Goal: Task Accomplishment & Management: Complete application form

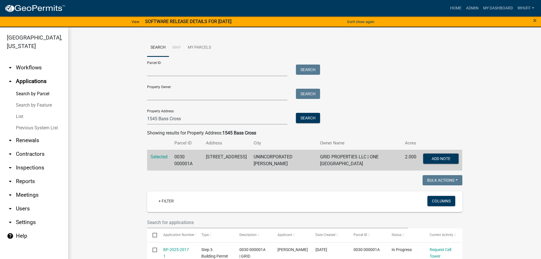
scroll to position [178, 0]
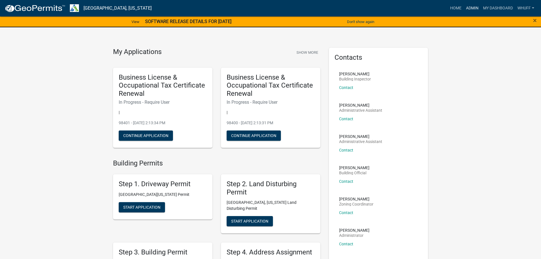
click at [469, 9] on link "Admin" at bounding box center [472, 8] width 17 height 11
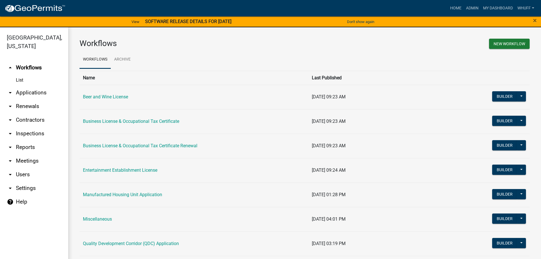
click at [22, 86] on link "arrow_drop_down Applications" at bounding box center [34, 93] width 68 height 14
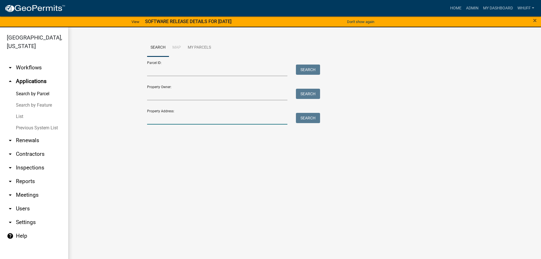
click at [169, 121] on input "Property Address:" at bounding box center [217, 119] width 141 height 12
type input "100 Cloister"
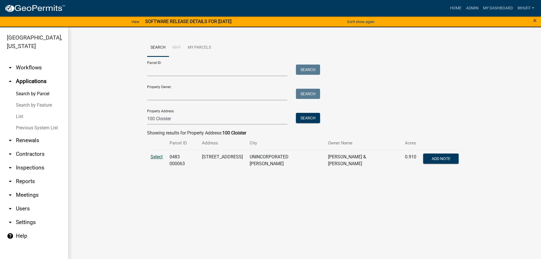
click at [157, 158] on span "Select" at bounding box center [157, 156] width 12 height 5
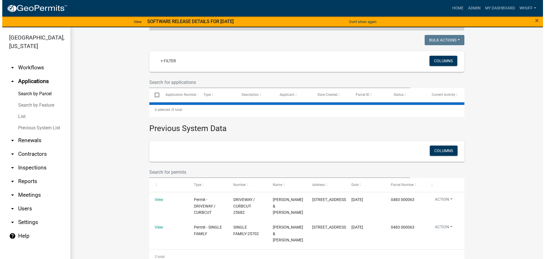
scroll to position [147, 0]
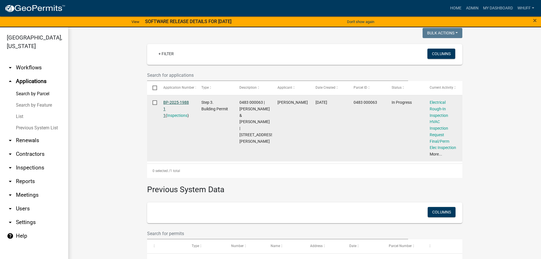
click at [168, 100] on link "BP-2025-1988 1 1" at bounding box center [176, 109] width 26 height 18
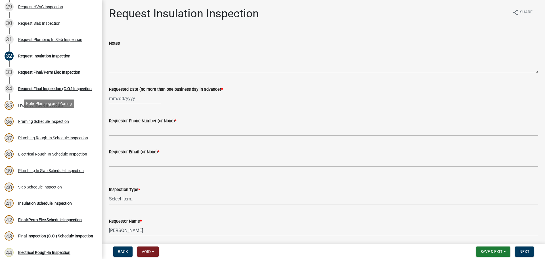
scroll to position [625, 0]
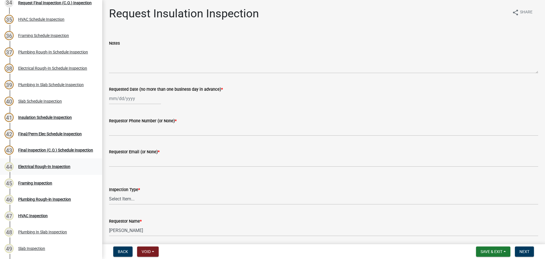
click at [44, 159] on link "44 Electrical Rough-In Inspection" at bounding box center [51, 166] width 102 height 16
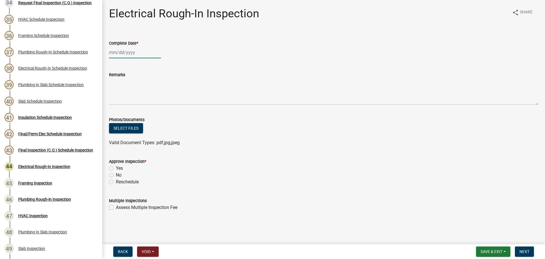
click at [125, 51] on div at bounding box center [135, 53] width 52 height 12
select select "9"
select select "2025"
click at [134, 87] on div "10" at bounding box center [132, 91] width 9 height 9
type input "[DATE]"
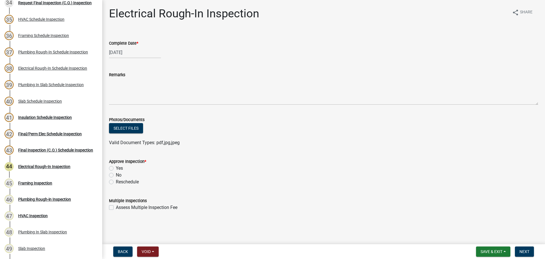
click at [116, 168] on label "Yes" at bounding box center [119, 168] width 7 height 7
click at [116, 168] on input "Yes" at bounding box center [118, 167] width 4 height 4
radio input "true"
drag, startPoint x: 270, startPoint y: 175, endPoint x: 313, endPoint y: 183, distance: 43.3
click at [271, 175] on div "No" at bounding box center [323, 175] width 429 height 7
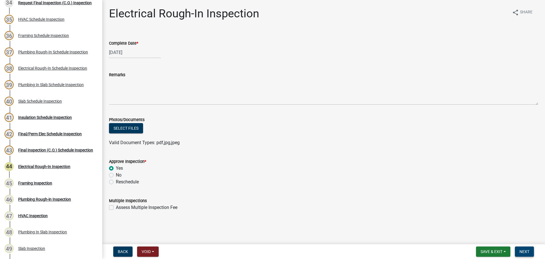
click at [529, 252] on span "Next" at bounding box center [525, 251] width 10 height 5
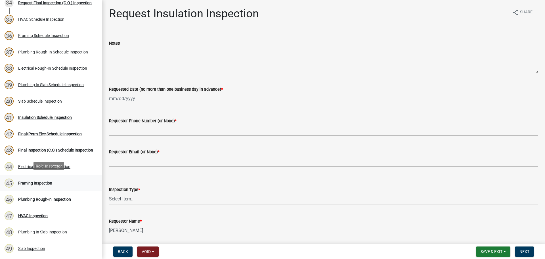
click at [42, 185] on div "45 Framing Inspection" at bounding box center [49, 182] width 89 height 9
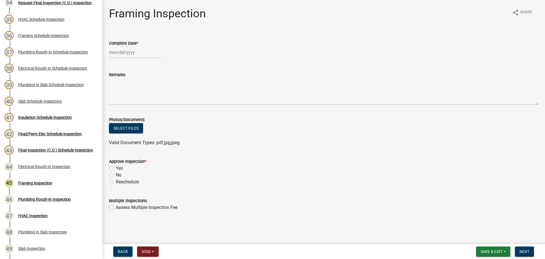
select select "9"
select select "2025"
click at [130, 56] on div "Jan Feb Mar Apr May Jun Jul Aug Sep Oct Nov Dec 1525 1526 1527 1528 1529 1530 1…" at bounding box center [135, 53] width 52 height 12
click at [134, 91] on div "10" at bounding box center [132, 91] width 9 height 9
type input "[DATE]"
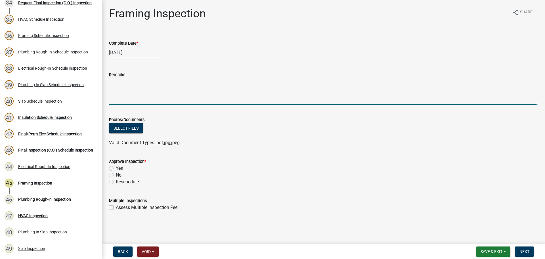
click at [146, 91] on textarea "Remarks" at bounding box center [323, 91] width 429 height 27
type textarea "B"
type textarea "-Bottom plate connections under window in bedroom and along wall in closet and …"
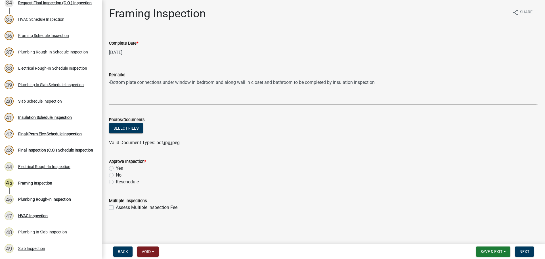
click at [108, 169] on div "Approve Inspection * Yes No Reschedule" at bounding box center [324, 168] width 438 height 34
click at [116, 169] on label "Yes" at bounding box center [119, 168] width 7 height 7
click at [116, 168] on input "Yes" at bounding box center [118, 167] width 4 height 4
radio input "true"
drag, startPoint x: 295, startPoint y: 176, endPoint x: 490, endPoint y: 221, distance: 199.5
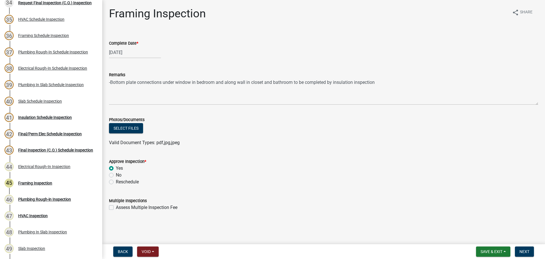
click at [296, 176] on div "No" at bounding box center [323, 175] width 429 height 7
click at [523, 249] on span "Next" at bounding box center [525, 251] width 10 height 5
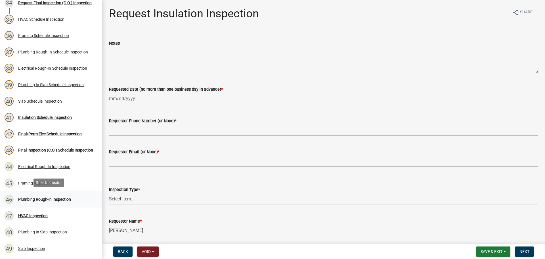
click at [32, 201] on div "46 Plumbing Rough-in Inspection" at bounding box center [49, 199] width 89 height 9
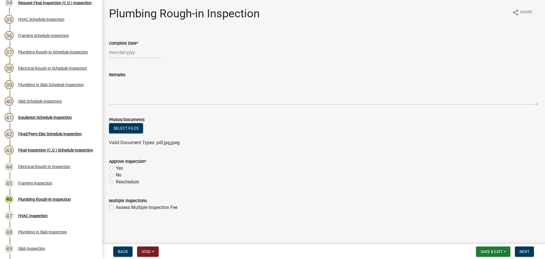
click at [125, 53] on div at bounding box center [135, 53] width 52 height 12
select select "9"
select select "2025"
click at [134, 93] on div "10" at bounding box center [132, 91] width 9 height 9
type input "[DATE]"
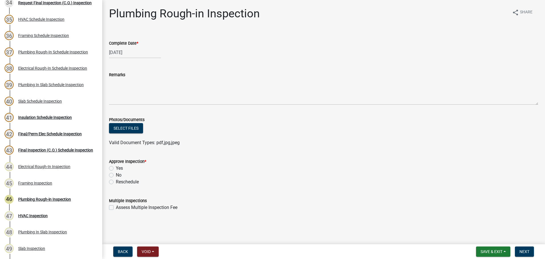
click at [116, 166] on label "Yes" at bounding box center [119, 168] width 7 height 7
click at [116, 166] on input "Yes" at bounding box center [118, 167] width 4 height 4
radio input "true"
drag, startPoint x: 298, startPoint y: 185, endPoint x: 324, endPoint y: 185, distance: 26.1
click at [303, 185] on wm-data-entity-input "Approve Inspection * Yes No Reschedule" at bounding box center [323, 170] width 429 height 39
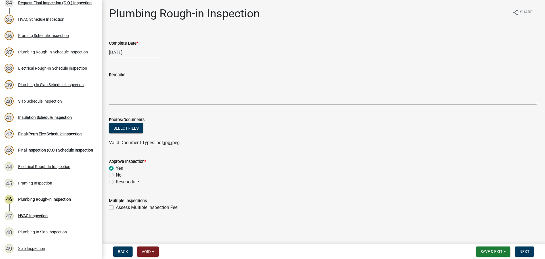
click at [489, 155] on form "Approve Inspection * Yes No Reschedule" at bounding box center [323, 168] width 429 height 34
click at [525, 251] on span "Next" at bounding box center [525, 251] width 10 height 5
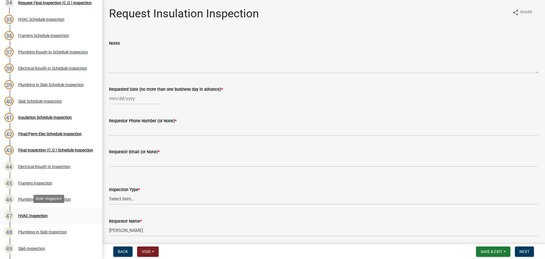
click at [41, 214] on div "HVAC Inspection" at bounding box center [33, 216] width 30 height 4
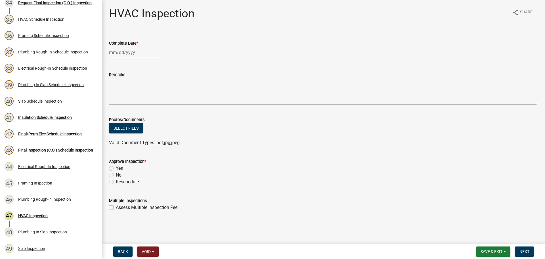
select select "9"
select select "2025"
click at [123, 52] on div "Jan Feb Mar Apr May Jun Jul Aug Sep Oct Nov Dec 1525 1526 1527 1528 1529 1530 1…" at bounding box center [135, 53] width 52 height 12
click at [135, 90] on div "10" at bounding box center [132, 91] width 9 height 9
type input "[DATE]"
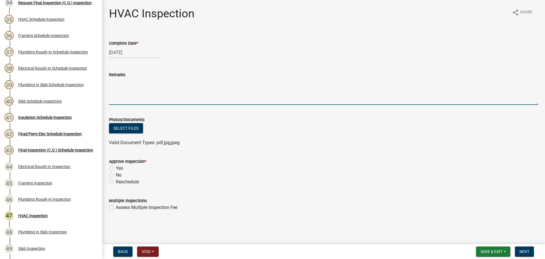
click at [135, 82] on textarea "Remarks" at bounding box center [323, 91] width 429 height 27
type textarea "-Vent fan in bathroom to be connected by insulation"
click at [116, 169] on label "Yes" at bounding box center [119, 168] width 7 height 7
click at [116, 168] on input "Yes" at bounding box center [118, 167] width 4 height 4
radio input "true"
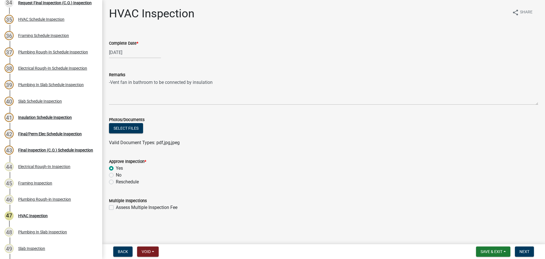
click at [249, 156] on form "Approve Inspection * Yes No Reschedule" at bounding box center [323, 168] width 429 height 34
drag, startPoint x: 423, startPoint y: 182, endPoint x: 518, endPoint y: 258, distance: 121.8
click at [425, 184] on div "Reschedule" at bounding box center [323, 181] width 429 height 7
click at [518, 252] on button "Next" at bounding box center [524, 251] width 19 height 10
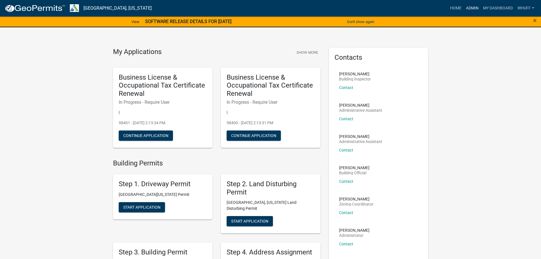
click at [467, 8] on link "Admin" at bounding box center [472, 8] width 17 height 11
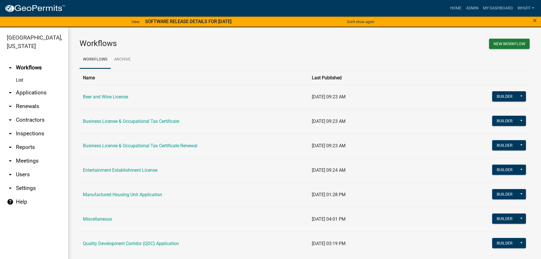
click at [44, 86] on link "arrow_drop_down Applications" at bounding box center [34, 93] width 68 height 14
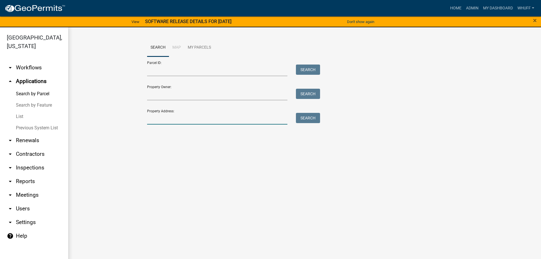
click at [179, 120] on input "Property Address:" at bounding box center [217, 119] width 141 height 12
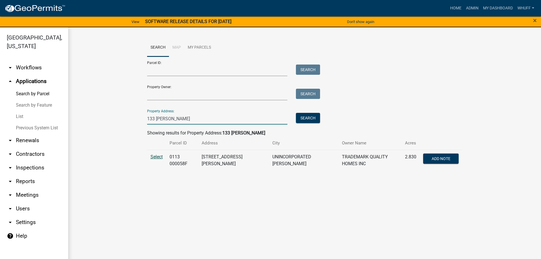
type input "133 kimbell"
click at [153, 156] on span "Select" at bounding box center [157, 156] width 12 height 5
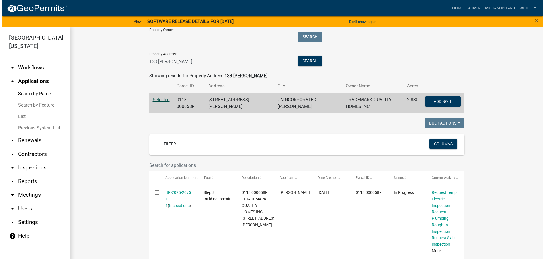
scroll to position [85, 0]
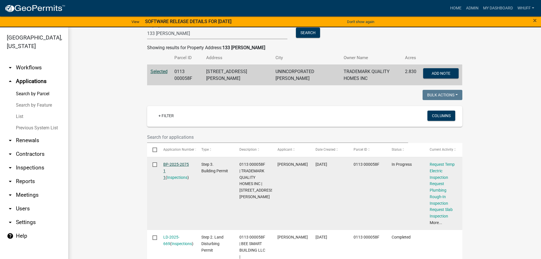
click at [183, 163] on link "BP-2025-2075 1 1" at bounding box center [176, 171] width 26 height 18
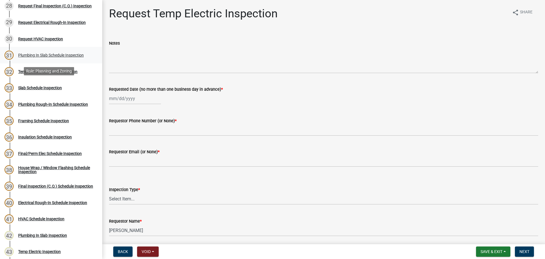
scroll to position [540, 0]
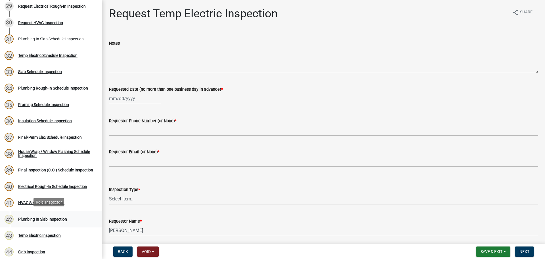
click at [49, 221] on div "42 Plumbing In Slab Inspection" at bounding box center [49, 218] width 89 height 9
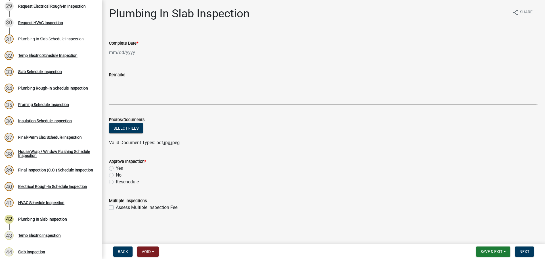
select select "9"
select select "2025"
click at [129, 52] on div "Jan Feb Mar Apr May Jun Jul Aug Sep Oct Nov Dec 1525 1526 1527 1528 1529 1530 1…" at bounding box center [135, 53] width 52 height 12
click at [131, 95] on div "10" at bounding box center [132, 91] width 9 height 9
type input "[DATE]"
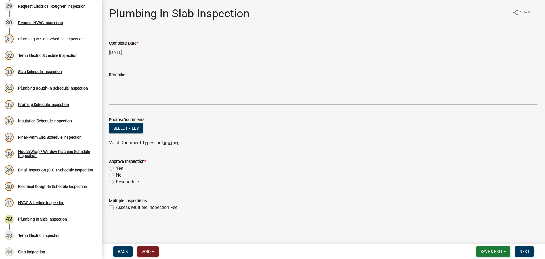
click at [116, 167] on label "Yes" at bounding box center [119, 168] width 7 height 7
click at [116, 167] on input "Yes" at bounding box center [118, 167] width 4 height 4
radio input "true"
drag, startPoint x: 271, startPoint y: 161, endPoint x: 405, endPoint y: 162, distance: 134.3
click at [271, 161] on div "Approve Inspection *" at bounding box center [323, 161] width 429 height 7
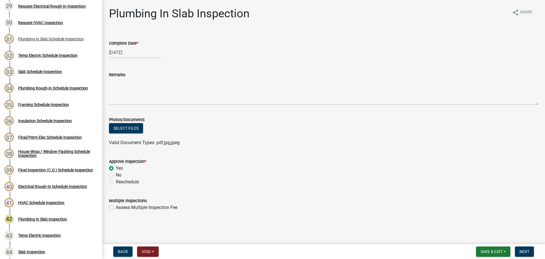
click at [408, 162] on div "Approve Inspection *" at bounding box center [323, 161] width 429 height 7
click at [524, 253] on span "Next" at bounding box center [525, 251] width 10 height 5
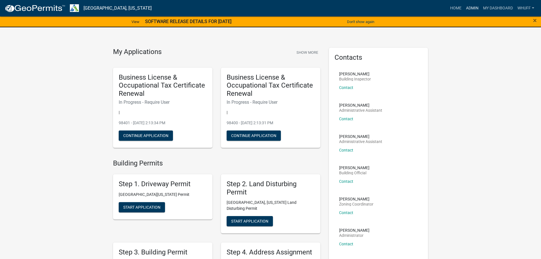
click at [475, 11] on link "Admin" at bounding box center [472, 8] width 17 height 11
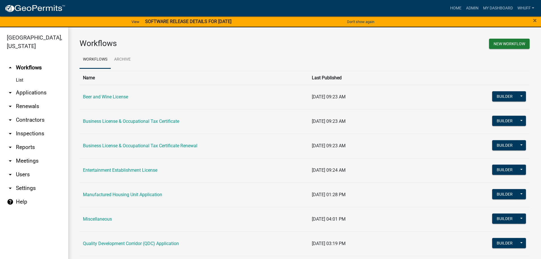
click at [39, 87] on link "arrow_drop_down Applications" at bounding box center [34, 93] width 68 height 14
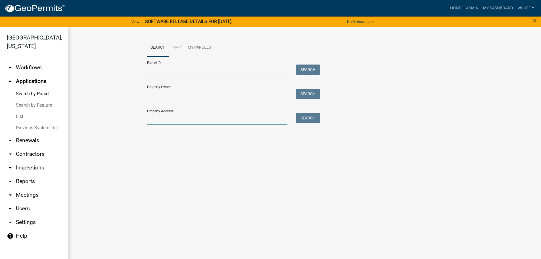
click at [181, 118] on input "Property Address:" at bounding box center [217, 119] width 141 height 12
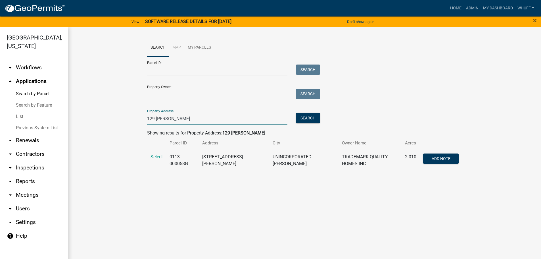
type input "129 kimbell"
click at [155, 160] on td "Select" at bounding box center [156, 160] width 19 height 21
click at [155, 158] on span "Select" at bounding box center [157, 156] width 12 height 5
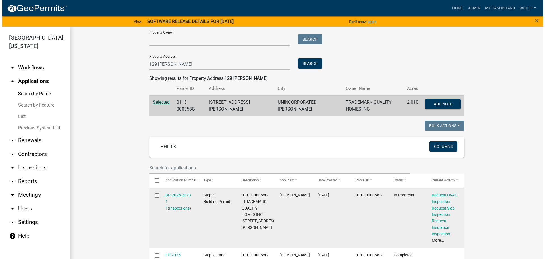
scroll to position [57, 0]
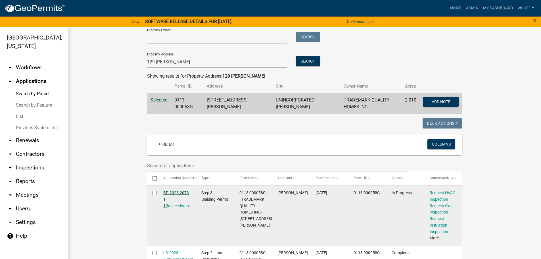
click at [178, 190] on link "BP-2025-2073 1 1" at bounding box center [176, 199] width 26 height 18
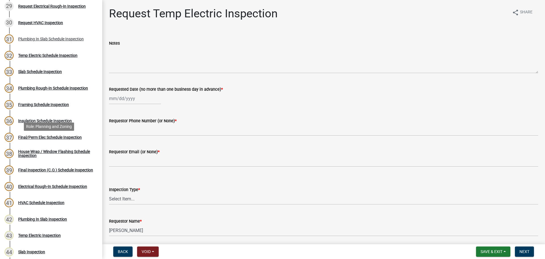
scroll to position [568, 0]
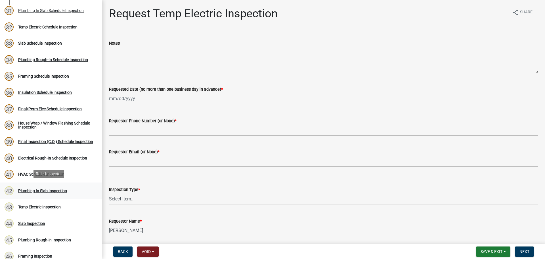
click at [57, 191] on div "Plumbing In Slab Inspection" at bounding box center [42, 191] width 49 height 4
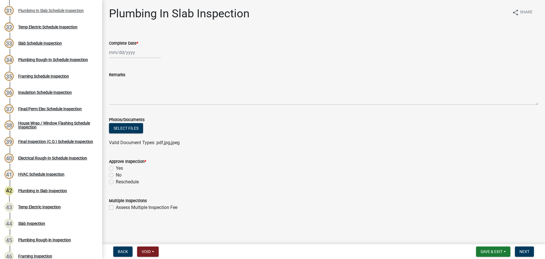
select select "9"
select select "2025"
click at [125, 54] on div "Jan Feb Mar Apr May Jun Jul Aug Sep Oct Nov Dec 1525 1526 1527 1528 1529 1530 1…" at bounding box center [135, 53] width 52 height 12
click at [131, 91] on div "10" at bounding box center [132, 91] width 9 height 9
type input "[DATE]"
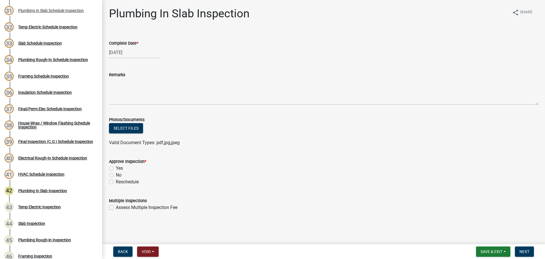
click at [114, 169] on div "Yes" at bounding box center [323, 168] width 429 height 7
click at [116, 168] on label "Yes" at bounding box center [119, 168] width 7 height 7
click at [116, 168] on input "Yes" at bounding box center [118, 167] width 4 height 4
radio input "true"
click at [302, 182] on div "Reschedule" at bounding box center [323, 181] width 429 height 7
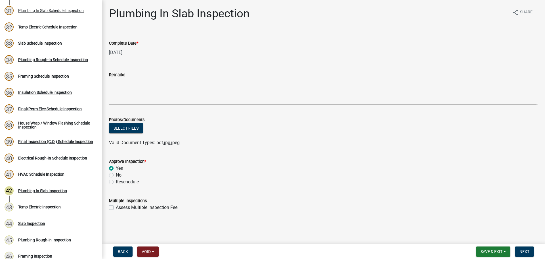
click at [452, 142] on div "Valid Document Types: pdf,jpg,jpeg" at bounding box center [324, 142] width 438 height 7
click at [521, 248] on button "Next" at bounding box center [524, 251] width 19 height 10
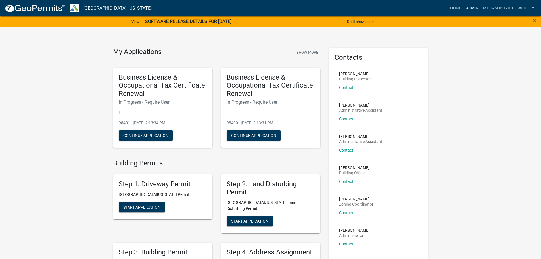
click at [466, 7] on link "Admin" at bounding box center [472, 8] width 17 height 11
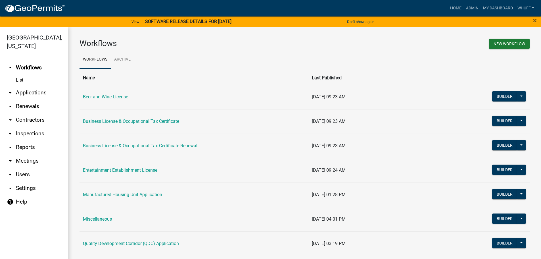
click at [39, 86] on link "arrow_drop_down Applications" at bounding box center [34, 93] width 68 height 14
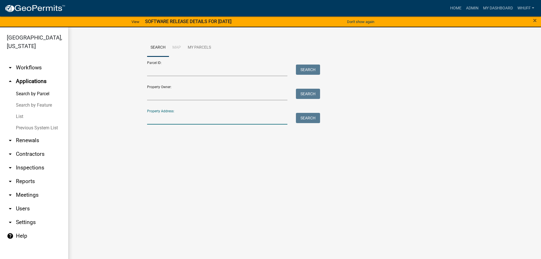
click at [161, 120] on input "Property Address:" at bounding box center [217, 119] width 141 height 12
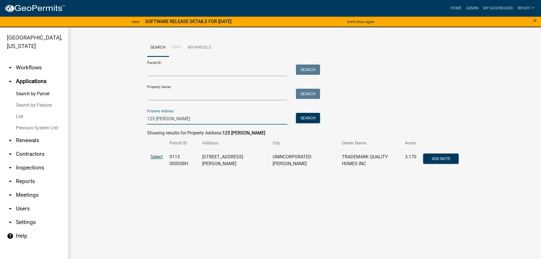
type input "125 [PERSON_NAME]"
click at [159, 156] on span "Select" at bounding box center [157, 156] width 12 height 5
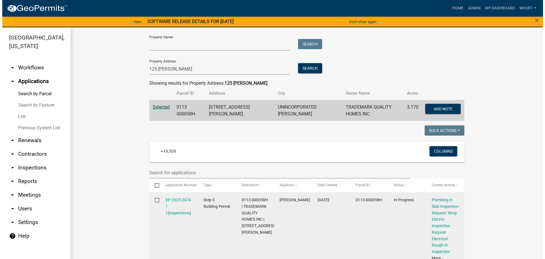
scroll to position [57, 0]
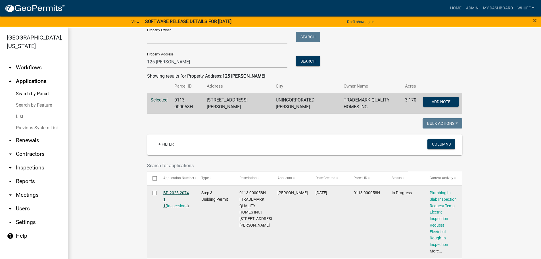
click at [172, 190] on link "BP-2025-2074 1 1" at bounding box center [176, 199] width 26 height 18
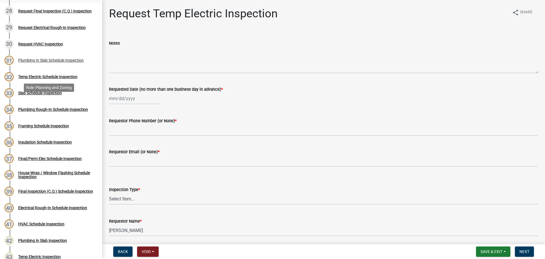
scroll to position [540, 0]
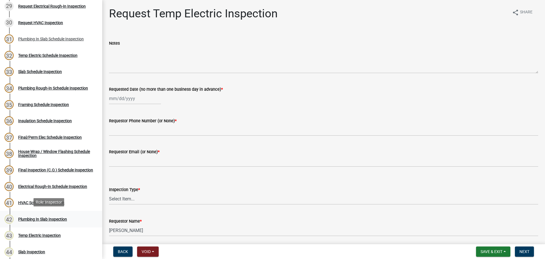
click at [41, 217] on div "Plumbing In Slab Inspection" at bounding box center [42, 219] width 49 height 4
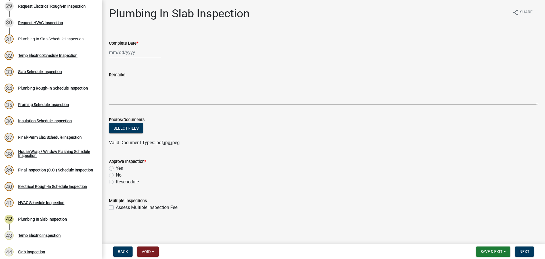
click at [131, 51] on div at bounding box center [135, 53] width 52 height 12
select select "9"
select select "2025"
click at [134, 92] on div "10" at bounding box center [132, 91] width 9 height 9
type input "[DATE]"
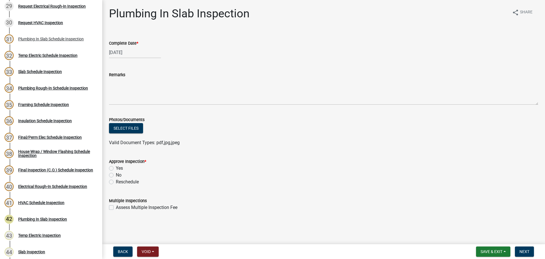
click at [115, 166] on div "Yes" at bounding box center [323, 168] width 429 height 7
click at [115, 167] on div "Yes" at bounding box center [323, 168] width 429 height 7
click at [116, 168] on label "Yes" at bounding box center [119, 168] width 7 height 7
click at [116, 168] on input "Yes" at bounding box center [118, 167] width 4 height 4
radio input "true"
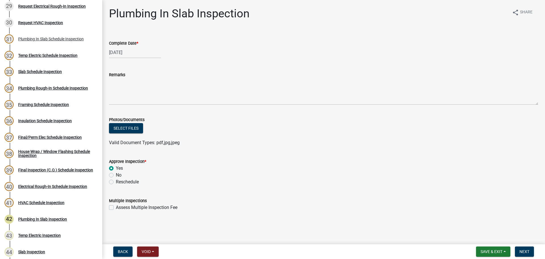
drag, startPoint x: 245, startPoint y: 168, endPoint x: 416, endPoint y: 148, distance: 171.9
click at [250, 169] on div "Yes" at bounding box center [323, 168] width 429 height 7
click at [416, 148] on wm-data-entity-input "Photos/Documents Select files Valid Document Types: pdf,jpg,jpeg" at bounding box center [323, 130] width 429 height 42
drag, startPoint x: 444, startPoint y: 147, endPoint x: 448, endPoint y: 149, distance: 5.1
click at [446, 147] on wm-data-entity-input "Photos/Documents Select files Valid Document Types: pdf,jpg,jpeg" at bounding box center [323, 130] width 429 height 42
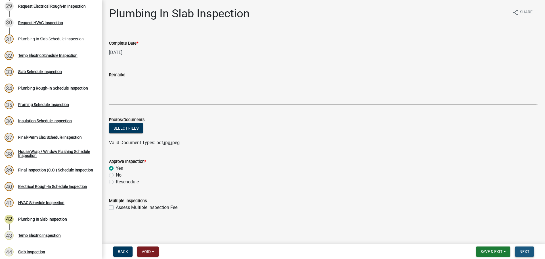
click at [528, 254] on button "Next" at bounding box center [524, 251] width 19 height 10
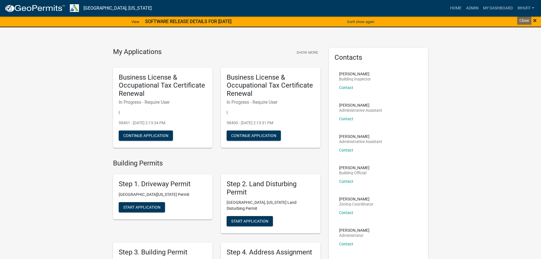
click at [535, 23] on span "×" at bounding box center [535, 20] width 4 height 8
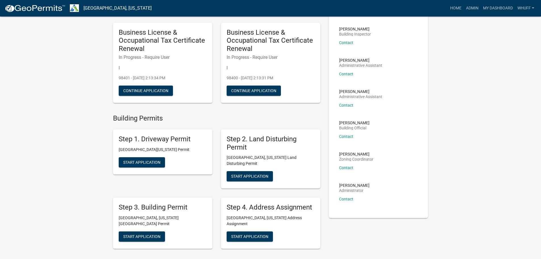
scroll to position [85, 0]
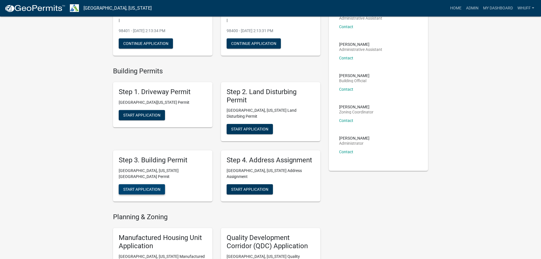
click at [147, 187] on span "Start Application" at bounding box center [141, 189] width 37 height 5
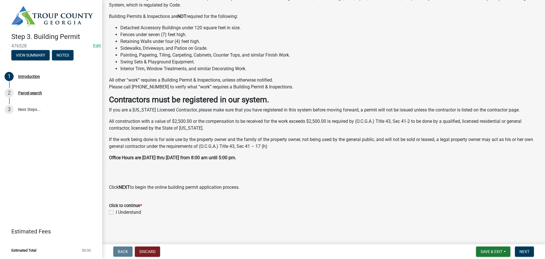
scroll to position [99, 0]
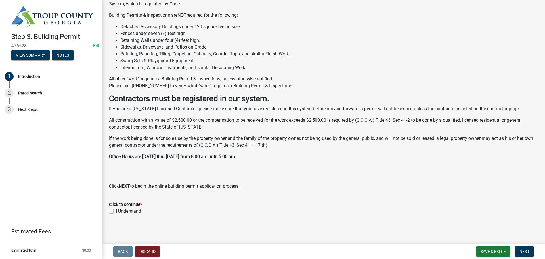
click at [132, 212] on label "I Understand" at bounding box center [128, 211] width 25 height 7
click at [120, 211] on input "I Understand" at bounding box center [118, 210] width 4 height 4
checkbox input "true"
drag, startPoint x: 252, startPoint y: 204, endPoint x: 448, endPoint y: 230, distance: 197.4
click at [259, 204] on div "Click to continue *" at bounding box center [323, 204] width 429 height 7
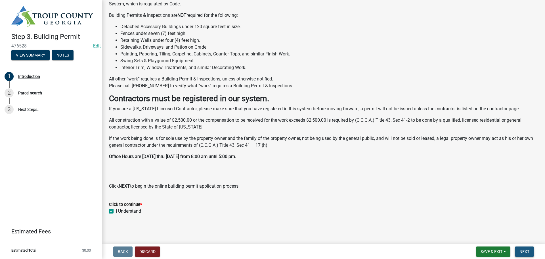
click at [533, 255] on button "Next" at bounding box center [524, 251] width 19 height 10
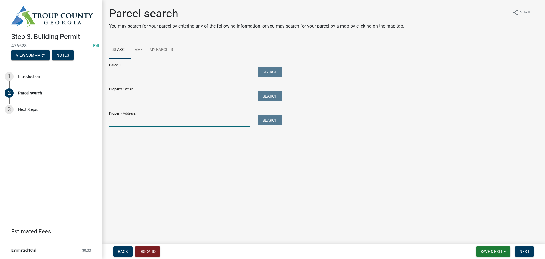
click at [159, 124] on input "Property Address:" at bounding box center [179, 121] width 141 height 12
type input "10 [PERSON_NAME]"
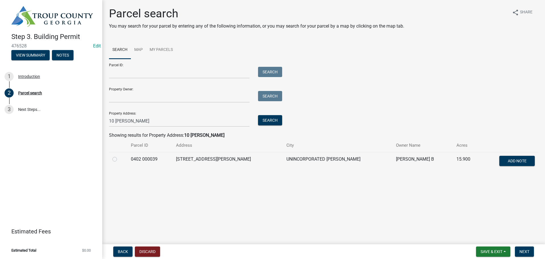
drag, startPoint x: 115, startPoint y: 160, endPoint x: 128, endPoint y: 164, distance: 13.0
click at [119, 156] on label at bounding box center [119, 156] width 0 height 0
click at [119, 159] on 000039 "radio" at bounding box center [121, 158] width 4 height 4
radio 000039 "true"
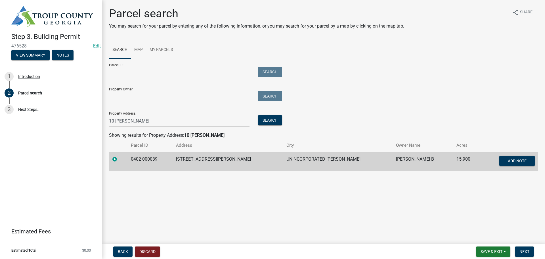
drag, startPoint x: 299, startPoint y: 203, endPoint x: 506, endPoint y: 214, distance: 207.0
click at [313, 203] on main "Parcel search You may search for your parcel by entering any of the following i…" at bounding box center [323, 121] width 443 height 242
click at [506, 214] on main "Parcel search You may search for your parcel by entering any of the following i…" at bounding box center [323, 121] width 443 height 242
click at [530, 251] on span "Next" at bounding box center [525, 251] width 10 height 5
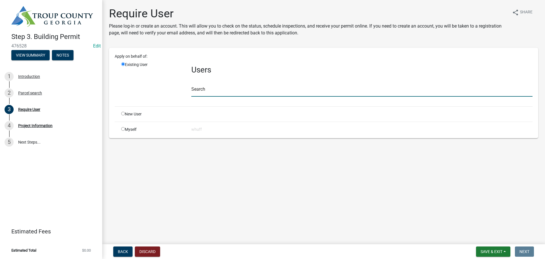
click at [200, 93] on input "text" at bounding box center [361, 91] width 341 height 12
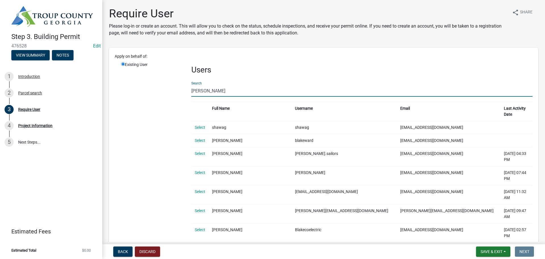
type input "[PERSON_NAME]"
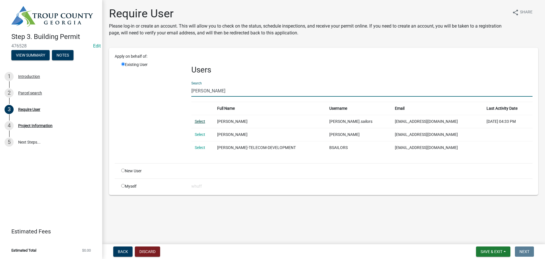
click at [197, 122] on link "Select" at bounding box center [200, 121] width 11 height 5
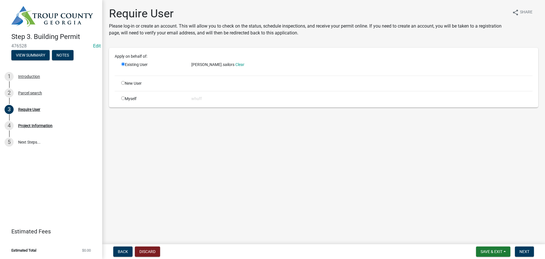
click at [475, 199] on main "Require User Please log-in or create an account. This will allow you to check o…" at bounding box center [323, 121] width 443 height 242
click at [522, 249] on span "Next" at bounding box center [525, 251] width 10 height 5
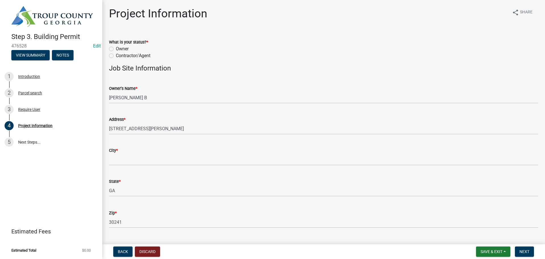
click at [138, 56] on label "Contractor/Agent" at bounding box center [133, 55] width 35 height 7
click at [120, 56] on input "Contractor/Agent" at bounding box center [118, 54] width 4 height 4
radio input "true"
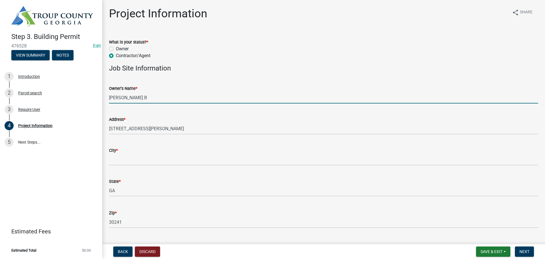
click at [165, 99] on input "[PERSON_NAME] B" at bounding box center [323, 98] width 429 height 12
type input "[PERSON_NAME] B / Verizon"
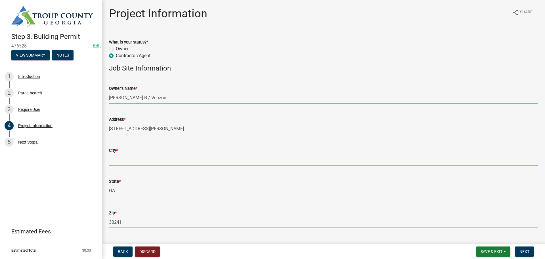
click at [167, 161] on input "City *" at bounding box center [323, 160] width 429 height 12
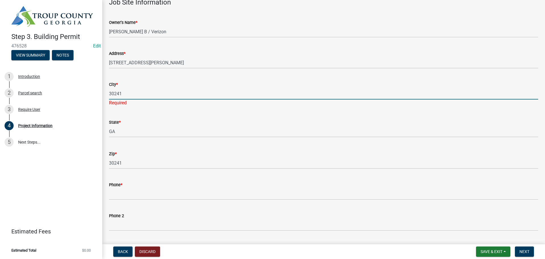
scroll to position [85, 0]
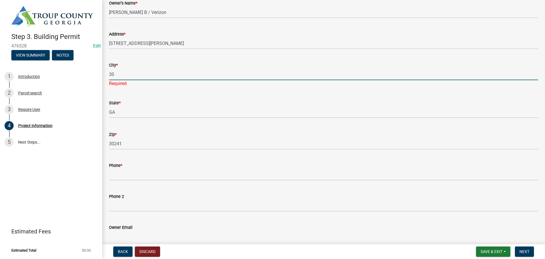
type input "3"
type input "LaGrange"
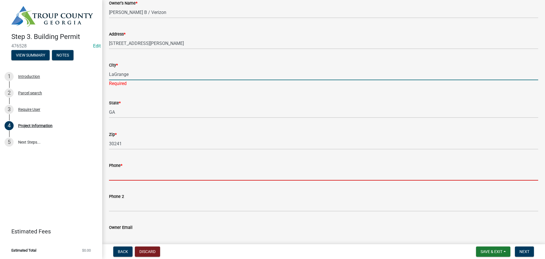
click at [217, 170] on input "Phone *" at bounding box center [323, 175] width 429 height 12
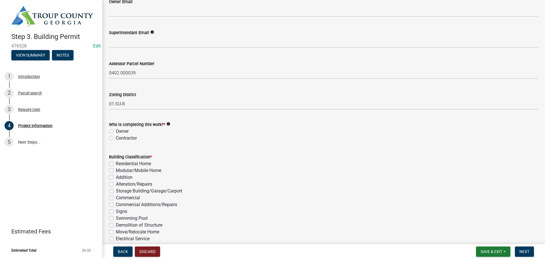
scroll to position [341, 0]
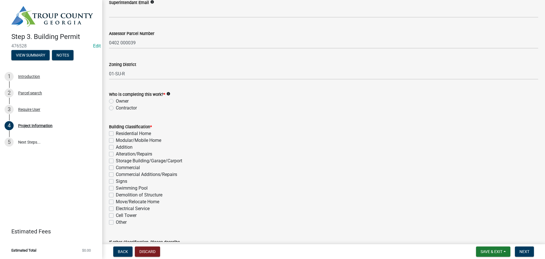
type input "[PHONE_NUMBER]"
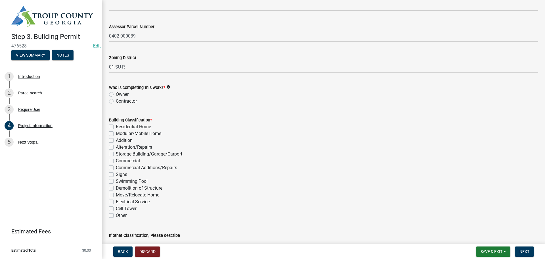
click at [126, 105] on label "Contractor" at bounding box center [126, 101] width 21 height 7
click at [120, 101] on input "Contractor" at bounding box center [118, 100] width 4 height 4
radio input "true"
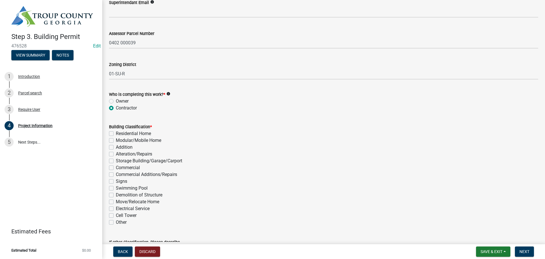
click at [123, 218] on label "Cell Tower" at bounding box center [126, 215] width 21 height 7
click at [120, 216] on input "Cell Tower" at bounding box center [118, 214] width 4 height 4
checkbox input "true"
checkbox input "false"
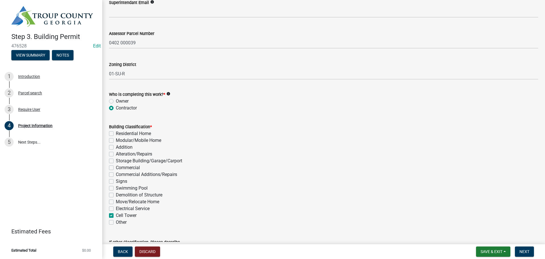
checkbox input "false"
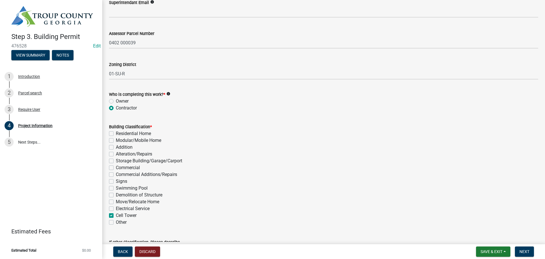
checkbox input "false"
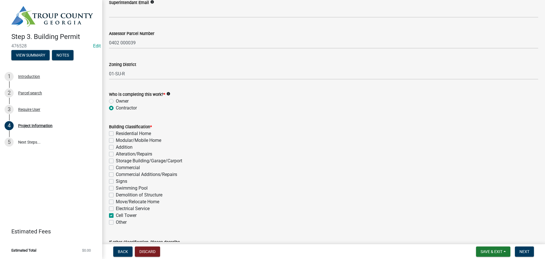
checkbox input "true"
checkbox input "false"
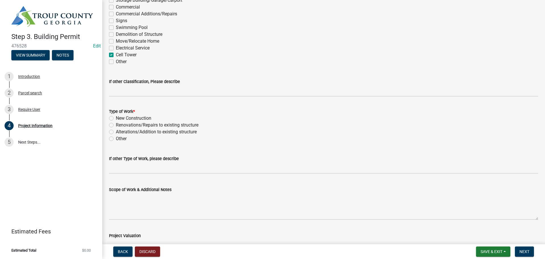
scroll to position [504, 0]
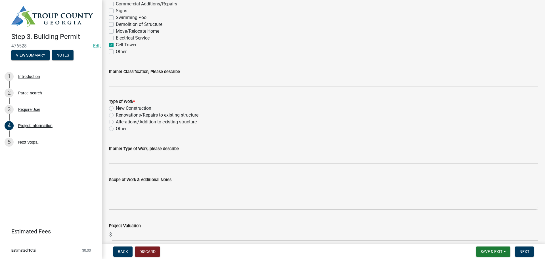
click at [169, 122] on label "Alterations/Addition to existing structure" at bounding box center [156, 121] width 81 height 7
click at [120, 122] on input "Alterations/Addition to existing structure" at bounding box center [118, 120] width 4 height 4
radio input "true"
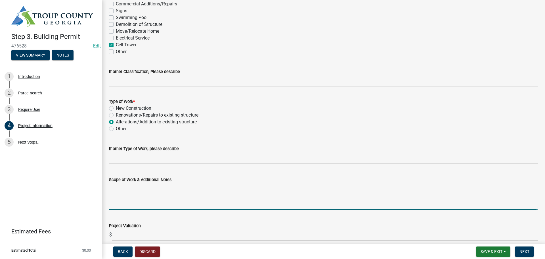
click at [159, 198] on textarea "Scope of Work & Additional Notes" at bounding box center [323, 196] width 429 height 27
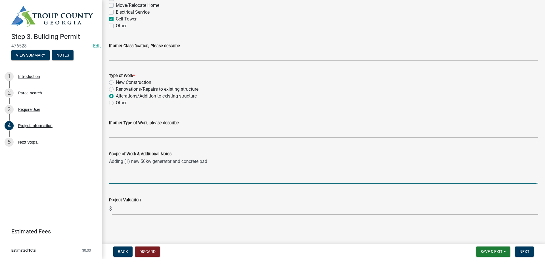
scroll to position [531, 0]
type textarea "Adding (1) new 50kw generator and concrete pad"
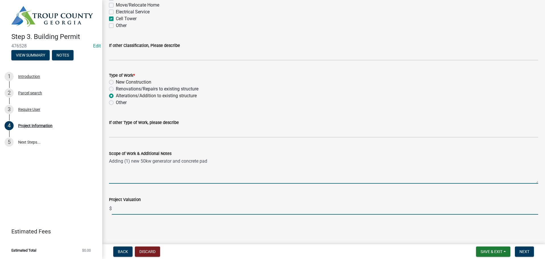
click at [194, 210] on input "text" at bounding box center [325, 209] width 427 height 12
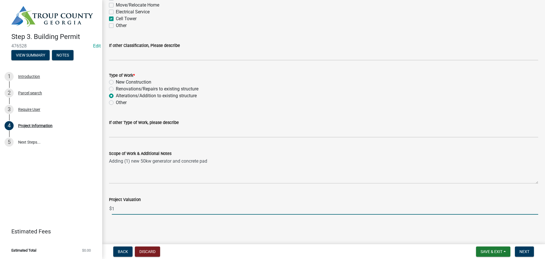
type input "1"
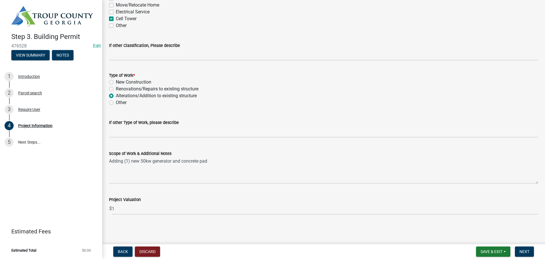
click at [314, 239] on main "Project Information share Share What is your status? * Owner Contractor/Agent J…" at bounding box center [323, 121] width 443 height 242
click at [529, 248] on button "Next" at bounding box center [524, 251] width 19 height 10
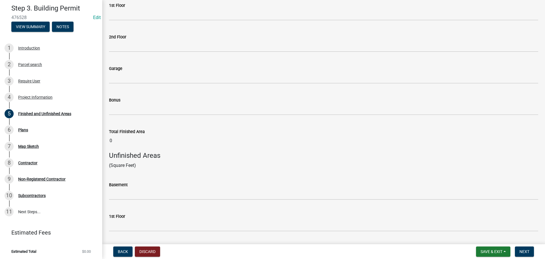
scroll to position [170, 0]
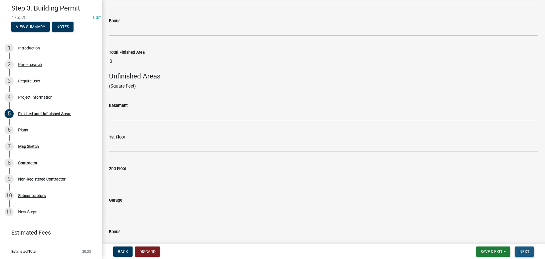
click at [522, 250] on span "Next" at bounding box center [525, 251] width 10 height 5
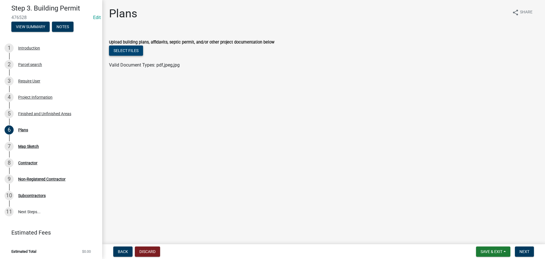
click at [131, 55] on button "Select files" at bounding box center [126, 50] width 34 height 10
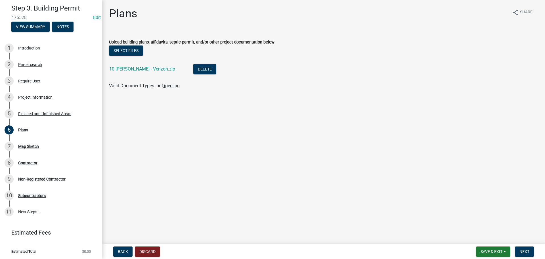
click at [312, 80] on ul "10 Whitfield - Verizon.zip Delete" at bounding box center [323, 69] width 429 height 25
click at [521, 253] on span "Next" at bounding box center [525, 251] width 10 height 5
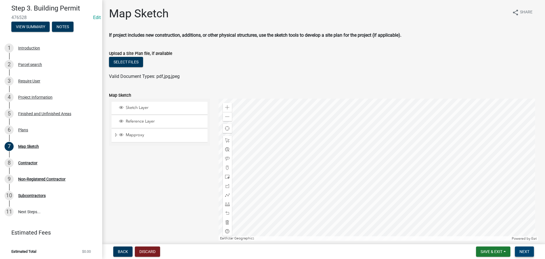
click at [527, 252] on span "Next" at bounding box center [525, 251] width 10 height 5
click at [155, 171] on div "Sketch Layer Reference Layer Mapproxy Address Points Fire Stations Waterlines R…" at bounding box center [160, 170] width 110 height 142
click at [528, 247] on button "Next" at bounding box center [524, 251] width 19 height 10
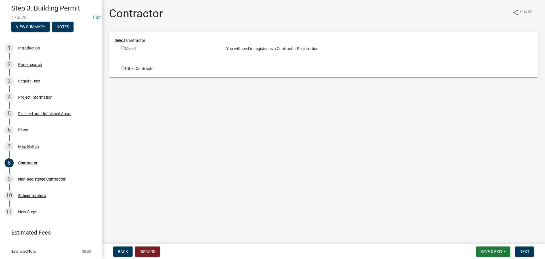
click at [122, 68] on input "radio" at bounding box center [123, 68] width 4 height 4
radio input "true"
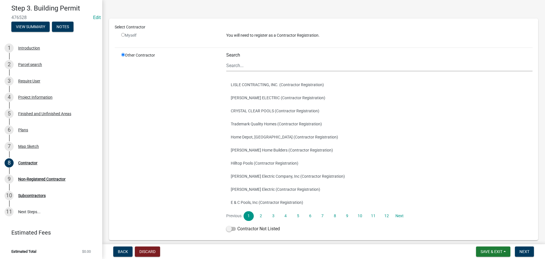
scroll to position [46, 0]
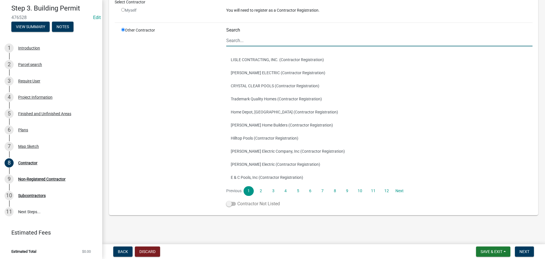
click at [231, 202] on span at bounding box center [231, 204] width 10 height 4
click at [237, 200] on input "Contractor Not Listed" at bounding box center [237, 200] width 0 height 0
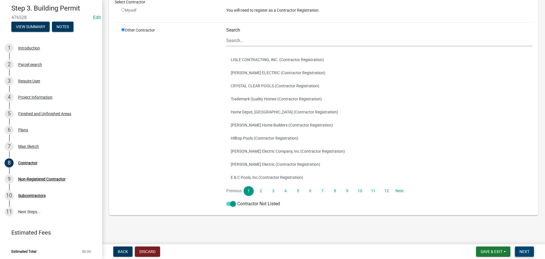
click at [523, 252] on span "Next" at bounding box center [525, 251] width 10 height 5
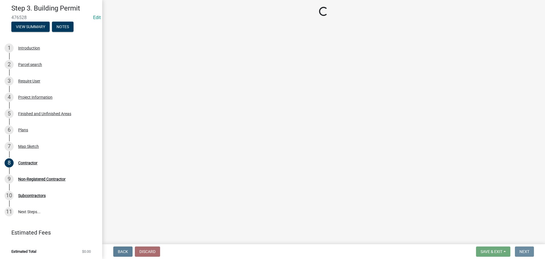
scroll to position [0, 0]
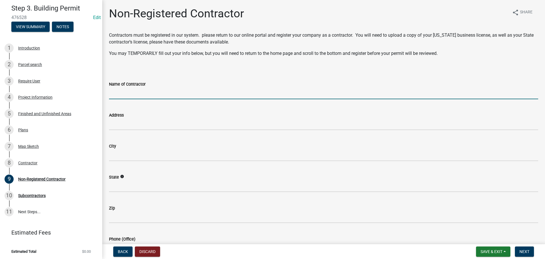
click at [152, 96] on input "Name of Contractor" at bounding box center [323, 93] width 429 height 12
type input "O"
type input "O P P ENTERPRISES"
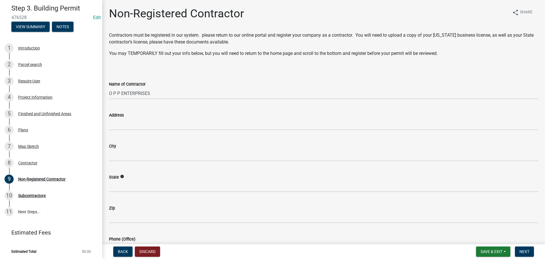
click at [240, 116] on div "Address" at bounding box center [323, 115] width 429 height 7
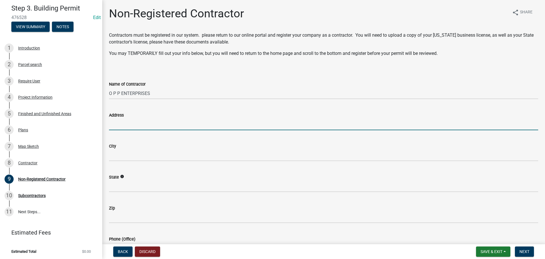
click at [241, 127] on input "Address" at bounding box center [323, 124] width 429 height 12
type input "2556 Lancaster Drive"
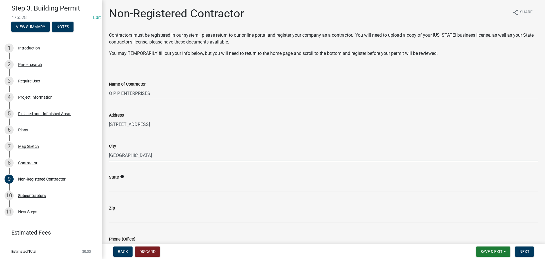
type input "East Point"
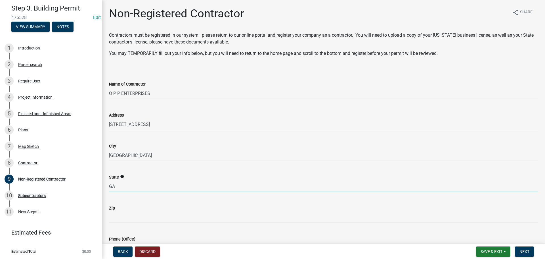
type input "GA"
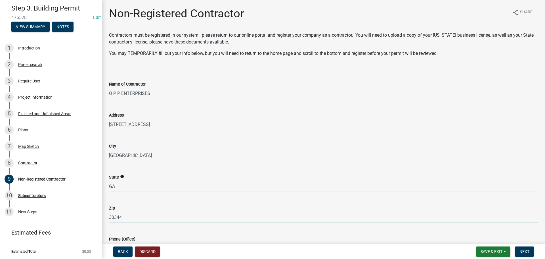
type input "30344"
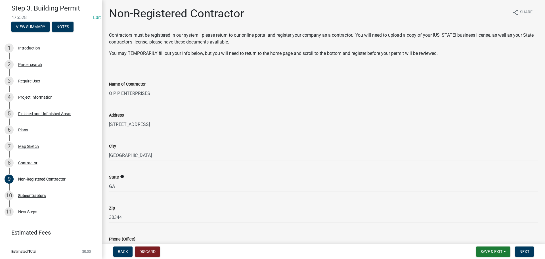
scroll to position [127, 0]
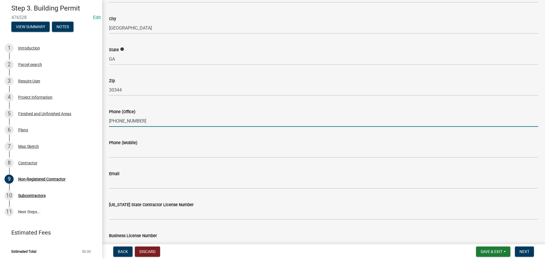
type input "404-272-5272"
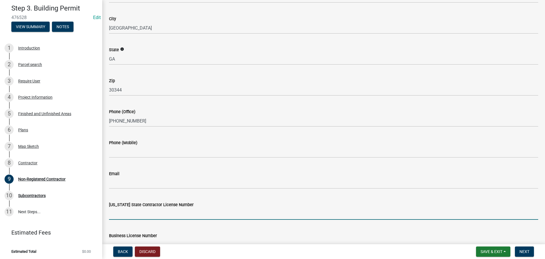
scroll to position [136, 0]
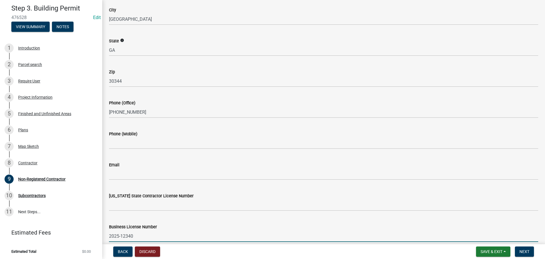
type input "2025-12340"
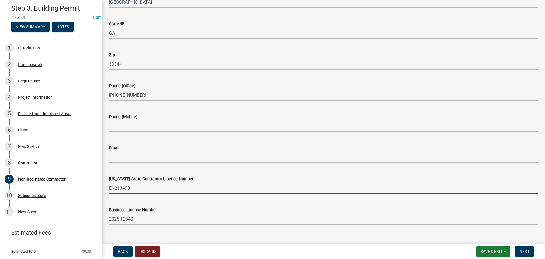
scroll to position [163, 0]
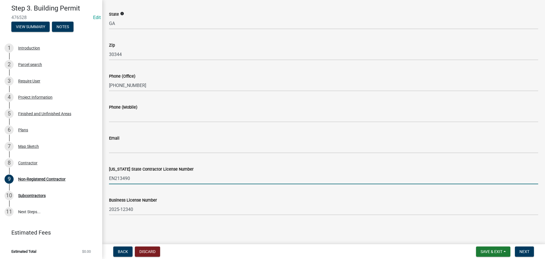
type input "EN213490"
click at [296, 224] on div "Non-Registered Contractor share Share Contractors must be registered in our sys…" at bounding box center [324, 34] width 438 height 381
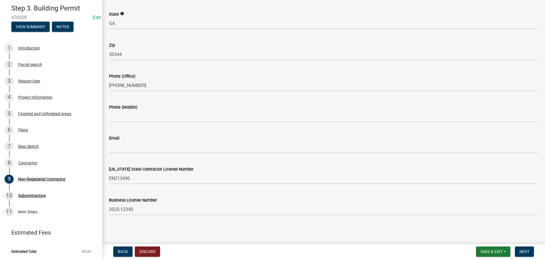
click at [321, 231] on main "Non-Registered Contractor share Share Contractors must be registered in our sys…" at bounding box center [323, 121] width 443 height 242
click at [529, 230] on main "Non-Registered Contractor share Share Contractors must be registered in our sys…" at bounding box center [323, 121] width 443 height 242
click at [526, 253] on span "Next" at bounding box center [525, 251] width 10 height 5
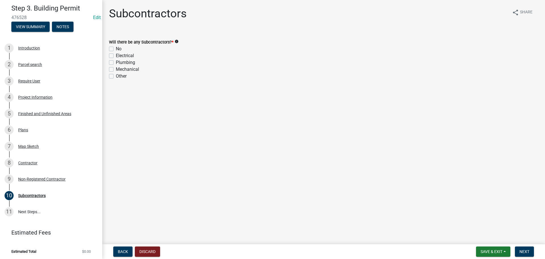
click at [202, 92] on main "Subcontractors share Share Will there be any Subcontractors? * info No Electric…" at bounding box center [323, 121] width 443 height 242
click at [116, 50] on label "No" at bounding box center [119, 48] width 6 height 7
click at [116, 49] on input "No" at bounding box center [118, 47] width 4 height 4
checkbox input "true"
checkbox input "false"
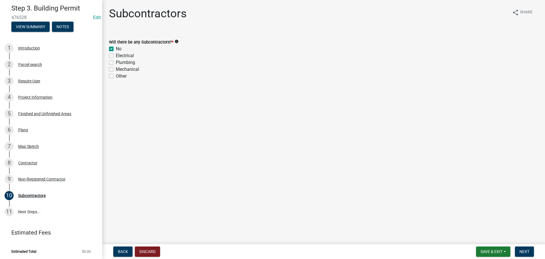
checkbox input "false"
drag, startPoint x: 291, startPoint y: 120, endPoint x: 434, endPoint y: 107, distance: 143.4
click at [308, 120] on main "Subcontractors share Share Will there be any Subcontractors? * info No Electric…" at bounding box center [323, 121] width 443 height 242
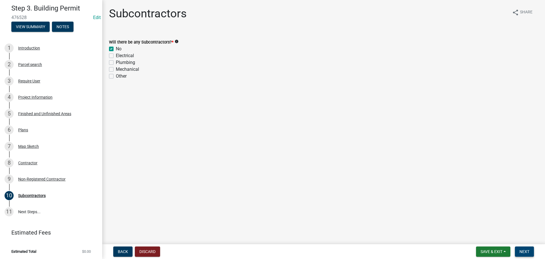
click at [521, 248] on button "Next" at bounding box center [524, 251] width 19 height 10
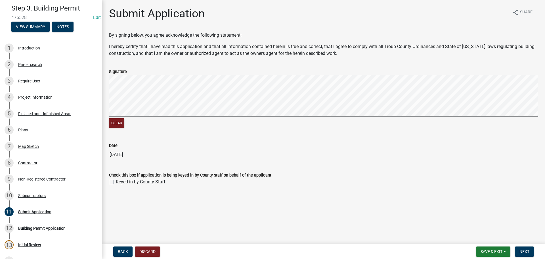
click at [156, 182] on label "Keyed in by County Staff" at bounding box center [141, 181] width 50 height 7
click at [120, 182] on input "Keyed in by County Staff" at bounding box center [118, 180] width 4 height 4
checkbox input "true"
click at [369, 174] on div "Check this box if application is being keyed in by County staff on behalf of th…" at bounding box center [323, 175] width 429 height 7
click at [501, 174] on div "Check this box if application is being keyed in by County staff on behalf of th…" at bounding box center [323, 175] width 429 height 7
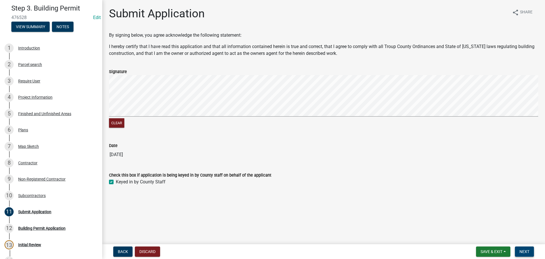
click at [529, 250] on span "Next" at bounding box center [525, 251] width 10 height 5
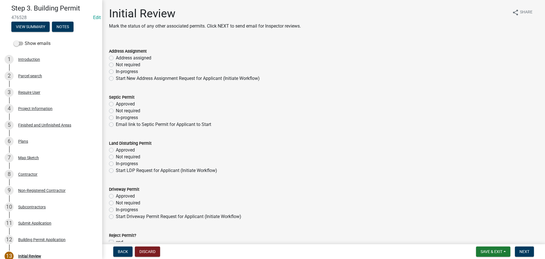
click at [134, 64] on label "Not required" at bounding box center [128, 64] width 24 height 7
click at [120, 64] on input "Not required" at bounding box center [118, 63] width 4 height 4
radio input "true"
click at [133, 111] on label "Not required" at bounding box center [128, 110] width 24 height 7
click at [120, 111] on input "Not required" at bounding box center [118, 109] width 4 height 4
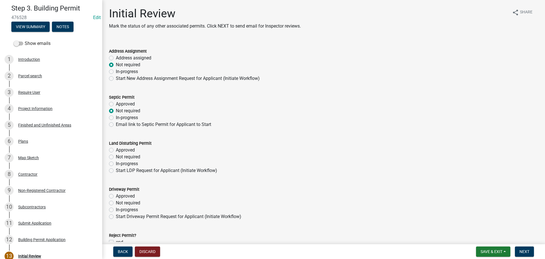
radio input "true"
click at [131, 156] on label "Not required" at bounding box center [128, 156] width 24 height 7
click at [120, 156] on input "Not required" at bounding box center [118, 155] width 4 height 4
radio input "true"
click at [135, 201] on label "Not required" at bounding box center [128, 202] width 24 height 7
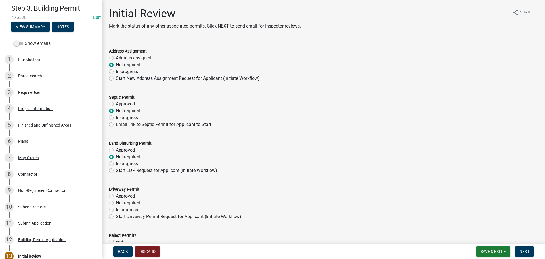
click at [120, 201] on input "Not required" at bounding box center [118, 201] width 4 height 4
radio input "true"
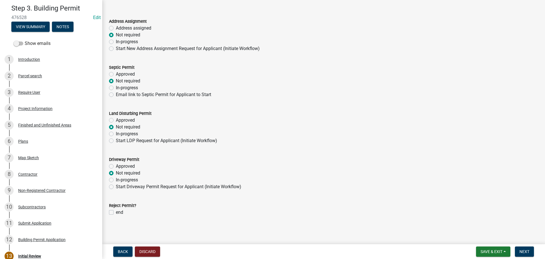
scroll to position [31, 0]
click at [388, 166] on div "Approved" at bounding box center [323, 165] width 429 height 7
click at [500, 156] on div "Driveway Permit" at bounding box center [323, 158] width 429 height 7
click at [527, 248] on button "Next" at bounding box center [524, 251] width 19 height 10
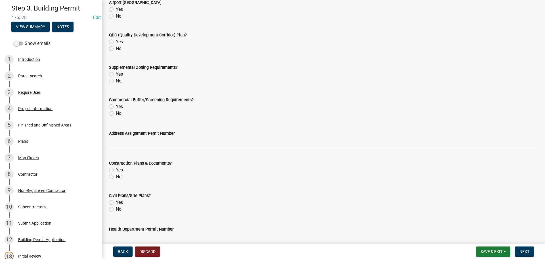
scroll to position [114, 0]
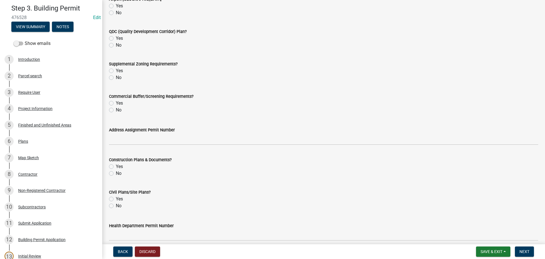
click at [116, 166] on label "Yes" at bounding box center [119, 166] width 7 height 7
click at [116, 166] on input "Yes" at bounding box center [118, 165] width 4 height 4
radio input "true"
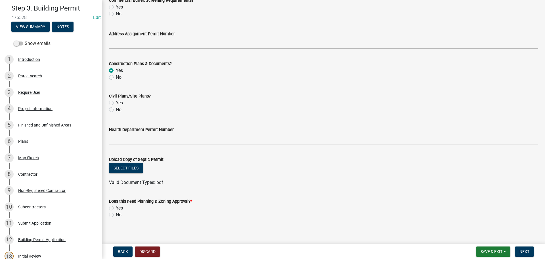
scroll to position [213, 0]
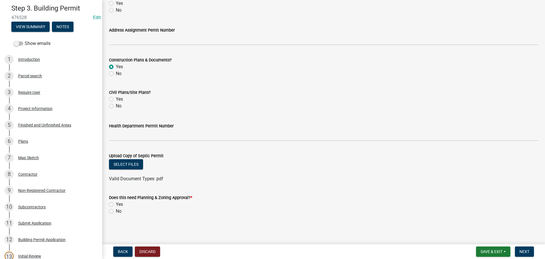
click at [116, 211] on label "No" at bounding box center [119, 211] width 6 height 7
click at [116, 211] on input "No" at bounding box center [118, 210] width 4 height 4
radio input "true"
click at [311, 191] on form "Does this need Planning & Zoning Approval? * Yes No" at bounding box center [323, 200] width 429 height 27
click at [451, 190] on form "Does this need Planning & Zoning Approval? * Yes No" at bounding box center [323, 200] width 429 height 27
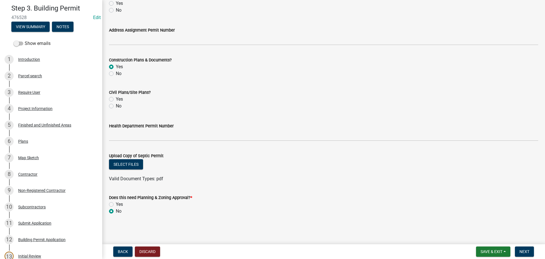
click at [359, 176] on div "Valid Document Types: pdf" at bounding box center [324, 178] width 438 height 7
click at [397, 205] on div "Yes" at bounding box center [323, 204] width 429 height 7
click at [521, 248] on button "Next" at bounding box center [524, 251] width 19 height 10
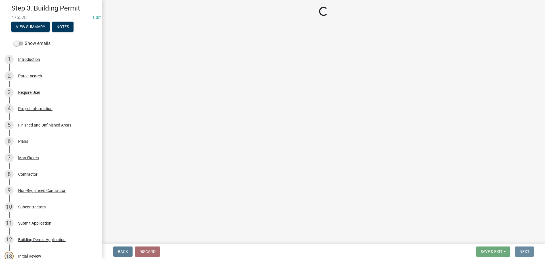
scroll to position [0, 0]
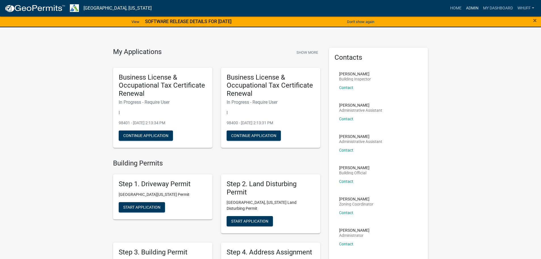
click at [473, 5] on link "Admin" at bounding box center [472, 8] width 17 height 11
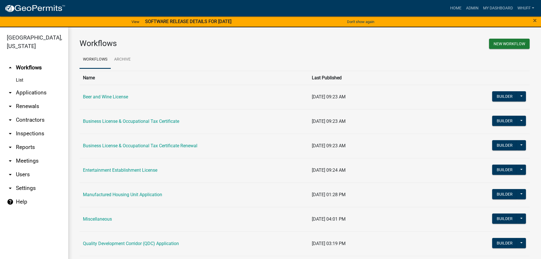
click at [37, 87] on link "arrow_drop_down Applications" at bounding box center [34, 93] width 68 height 14
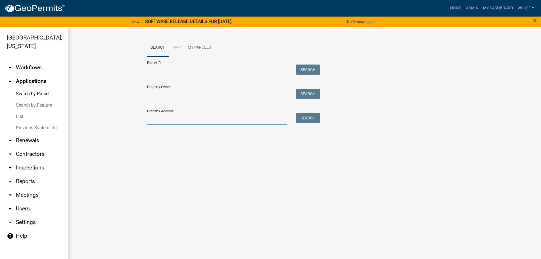
click at [220, 122] on input "Property Address:" at bounding box center [217, 119] width 141 height 12
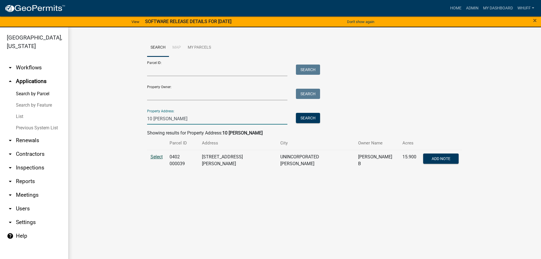
type input "10 [PERSON_NAME]"
click at [156, 156] on span "Select" at bounding box center [157, 156] width 12 height 5
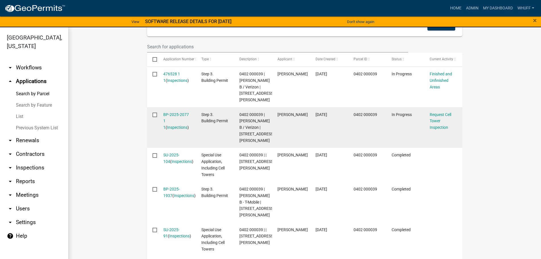
scroll to position [147, 0]
